Goal: Information Seeking & Learning: Stay updated

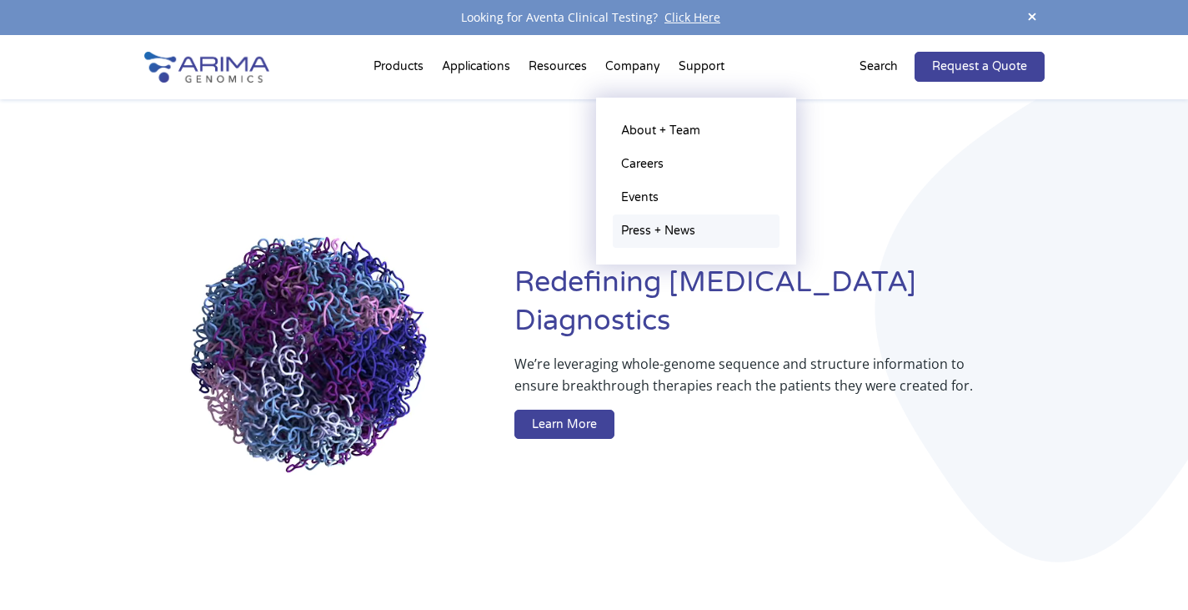
click at [650, 232] on link "Press + News" at bounding box center [696, 230] width 167 height 33
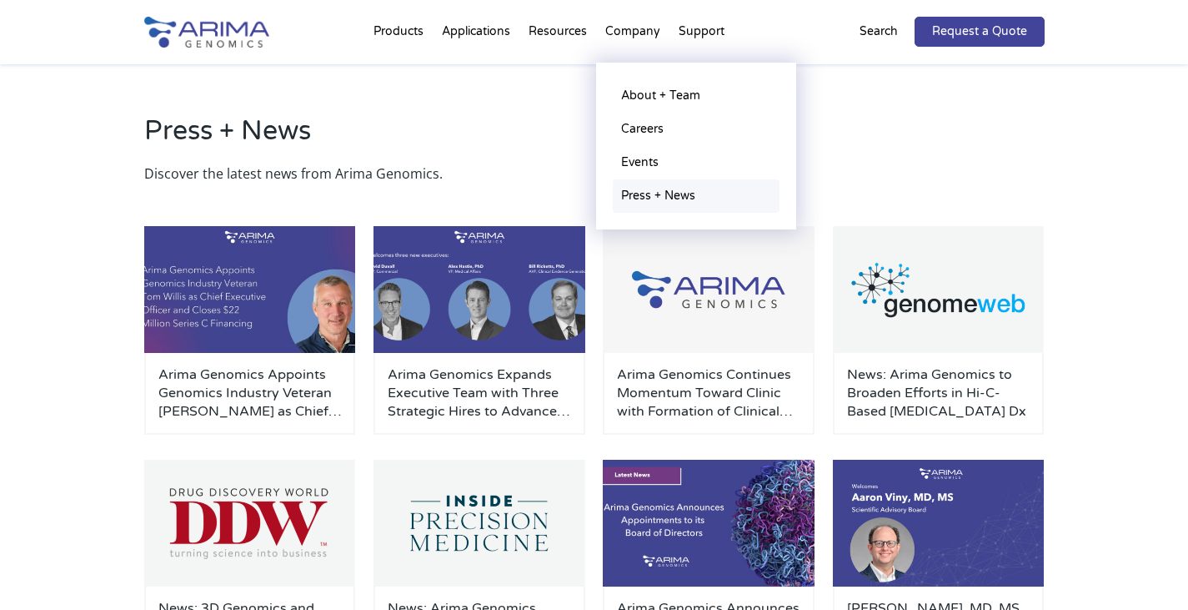
click at [654, 195] on link "Press + News" at bounding box center [696, 195] width 167 height 33
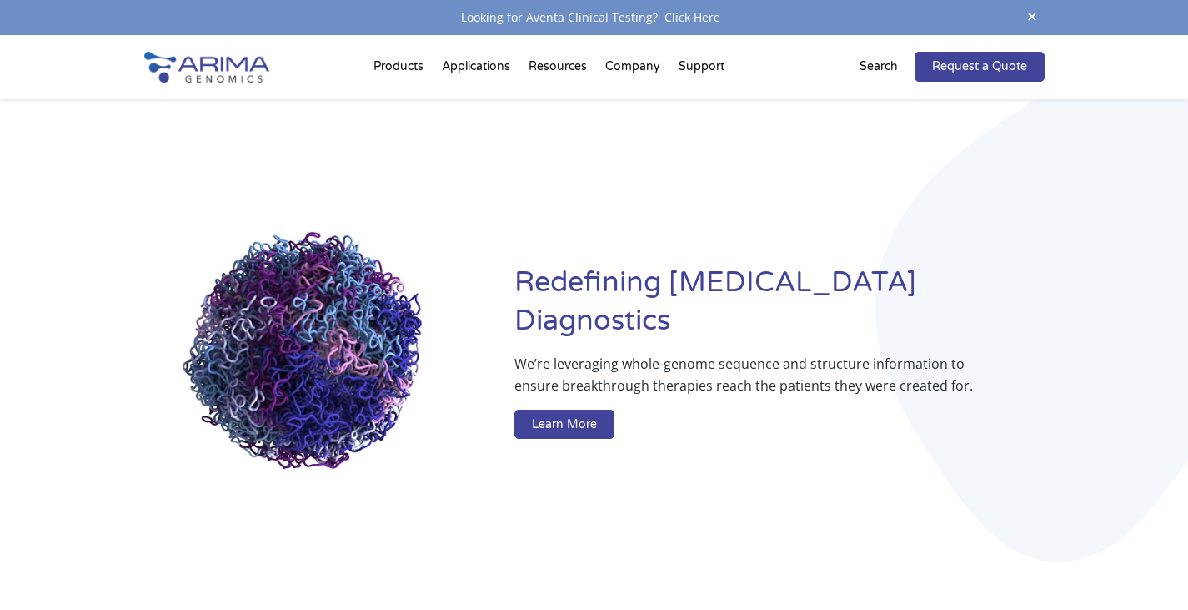
click at [1032, 16] on span at bounding box center [1032, 18] width 25 height 23
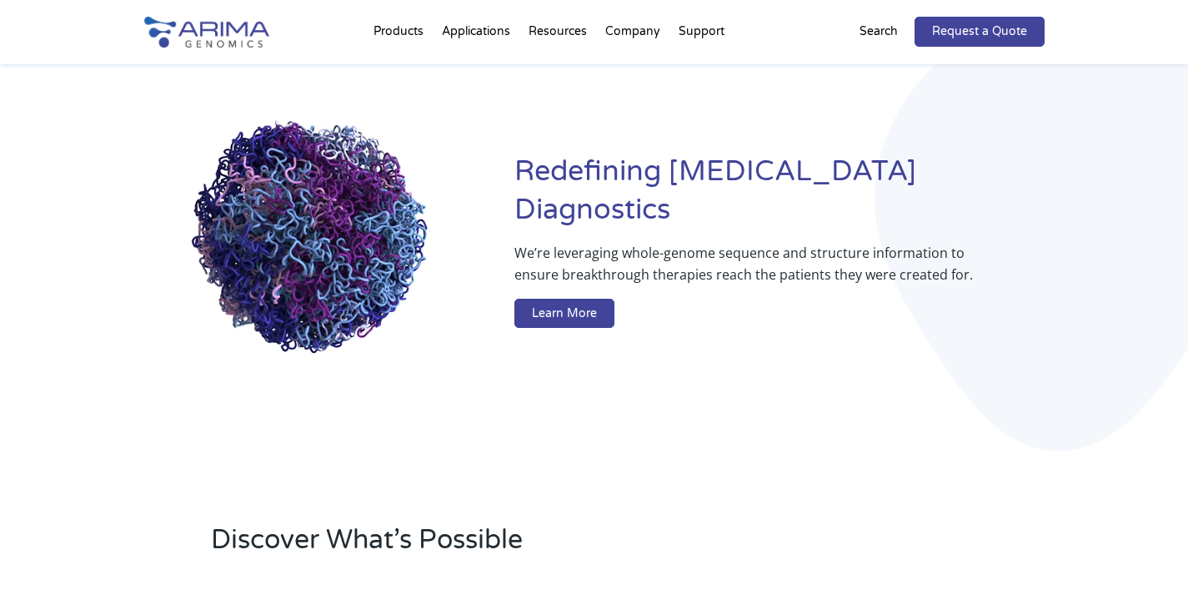
scroll to position [67, 0]
